Goal: Navigation & Orientation: Find specific page/section

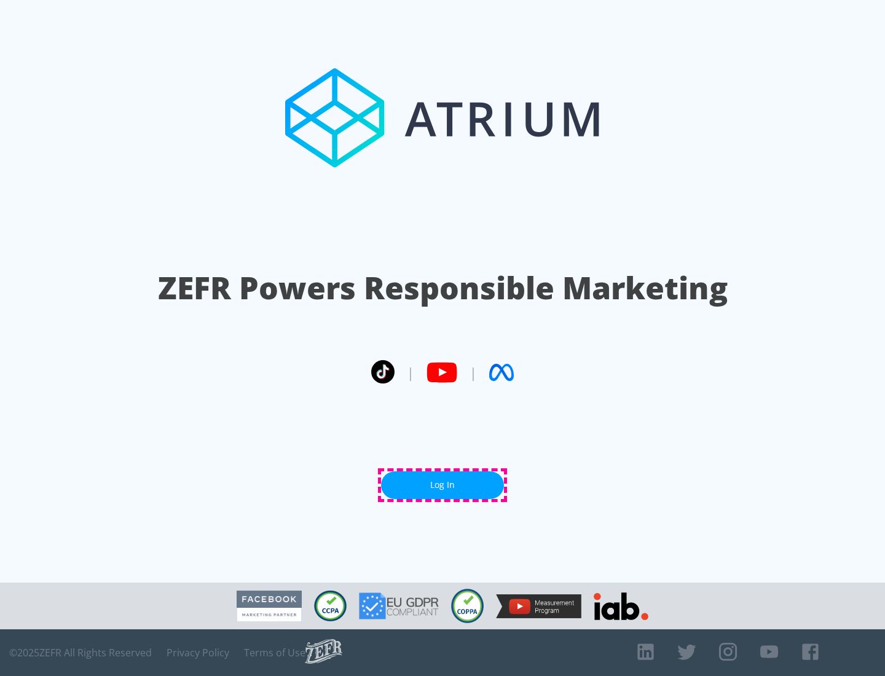
click at [442, 485] on link "Log In" at bounding box center [442, 485] width 123 height 28
